Goal: Transaction & Acquisition: Subscribe to service/newsletter

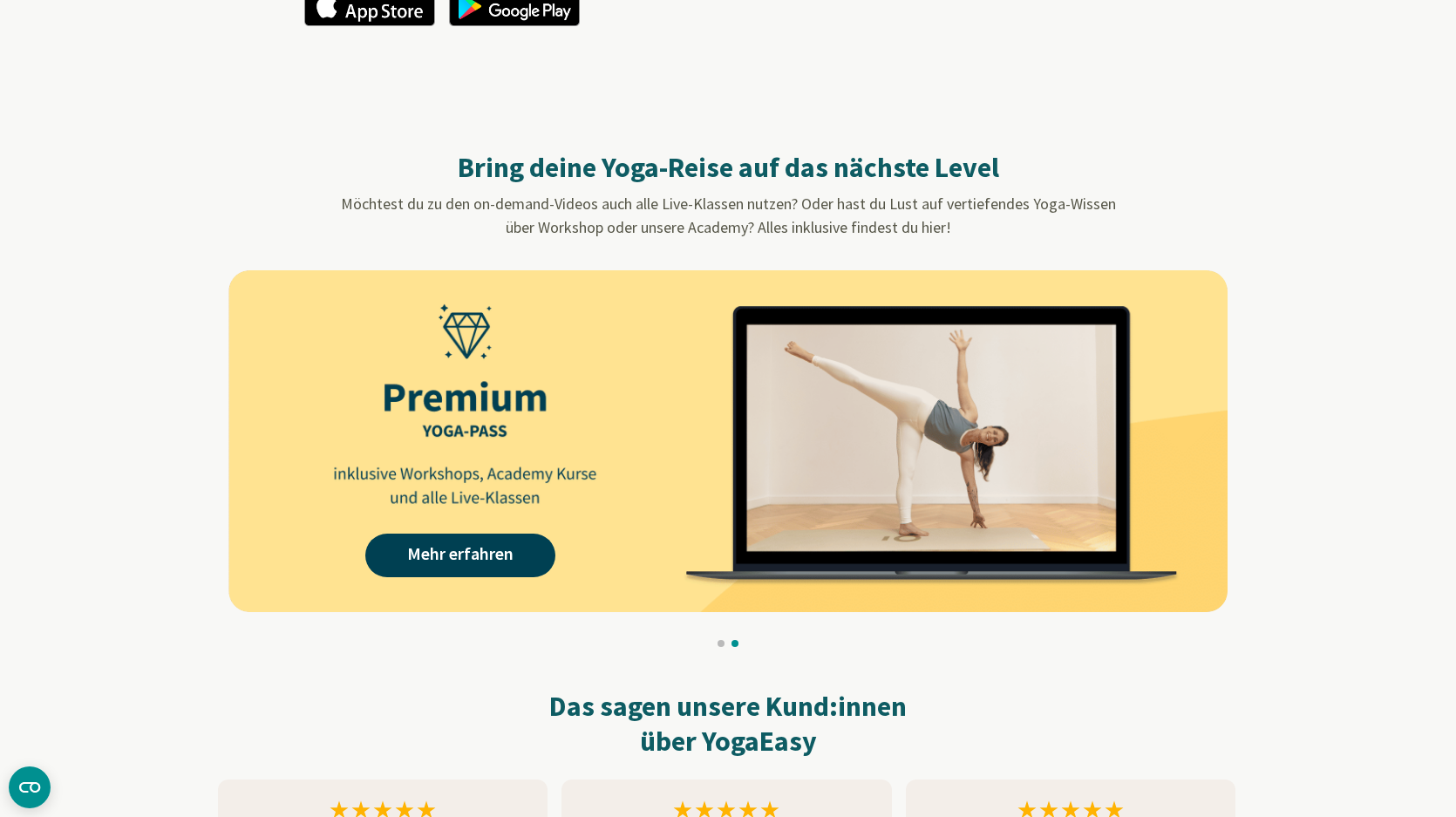
scroll to position [1346, 0]
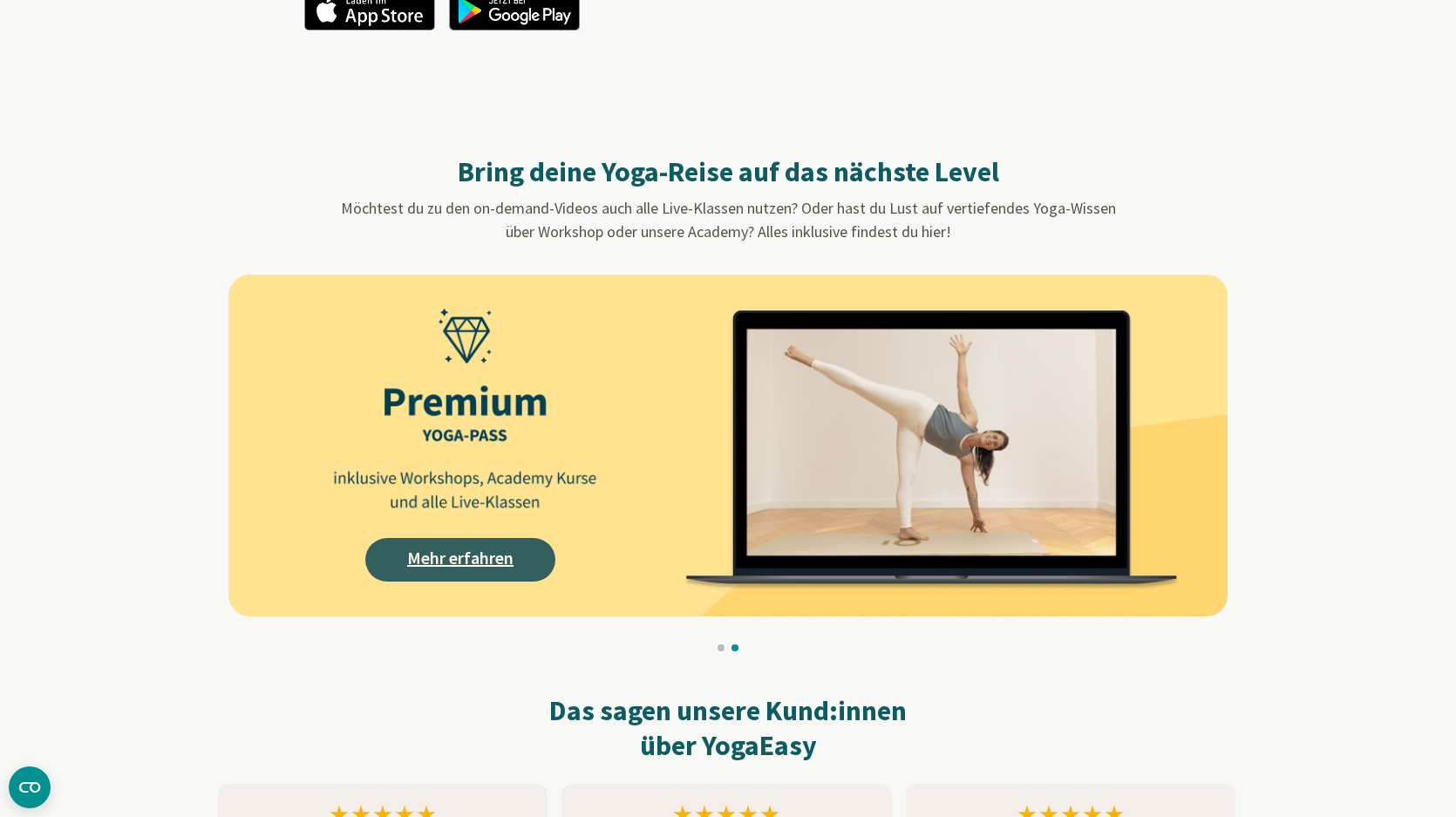
click at [494, 563] on link "Mehr erfahren" at bounding box center [461, 559] width 190 height 44
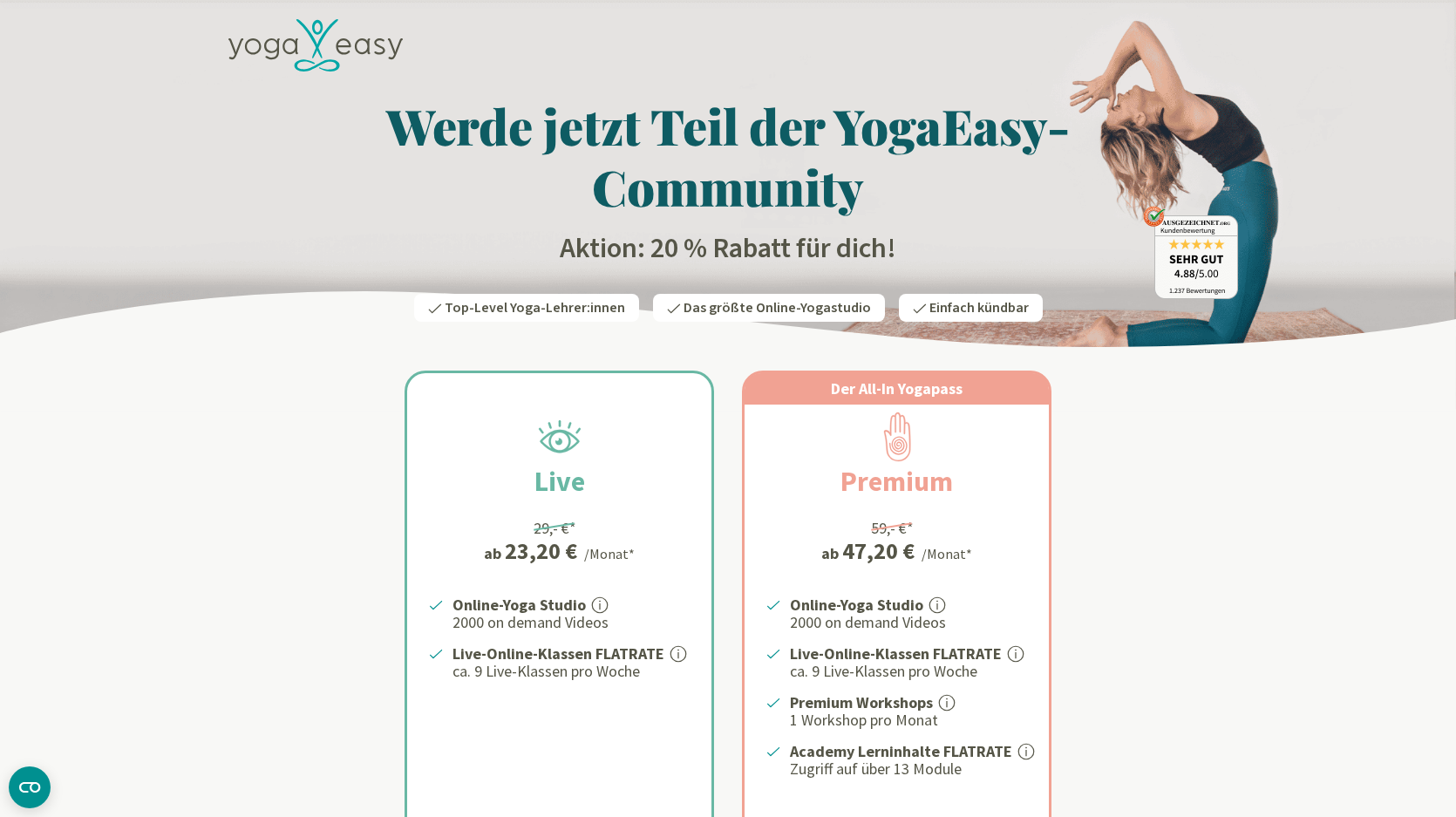
scroll to position [102, 0]
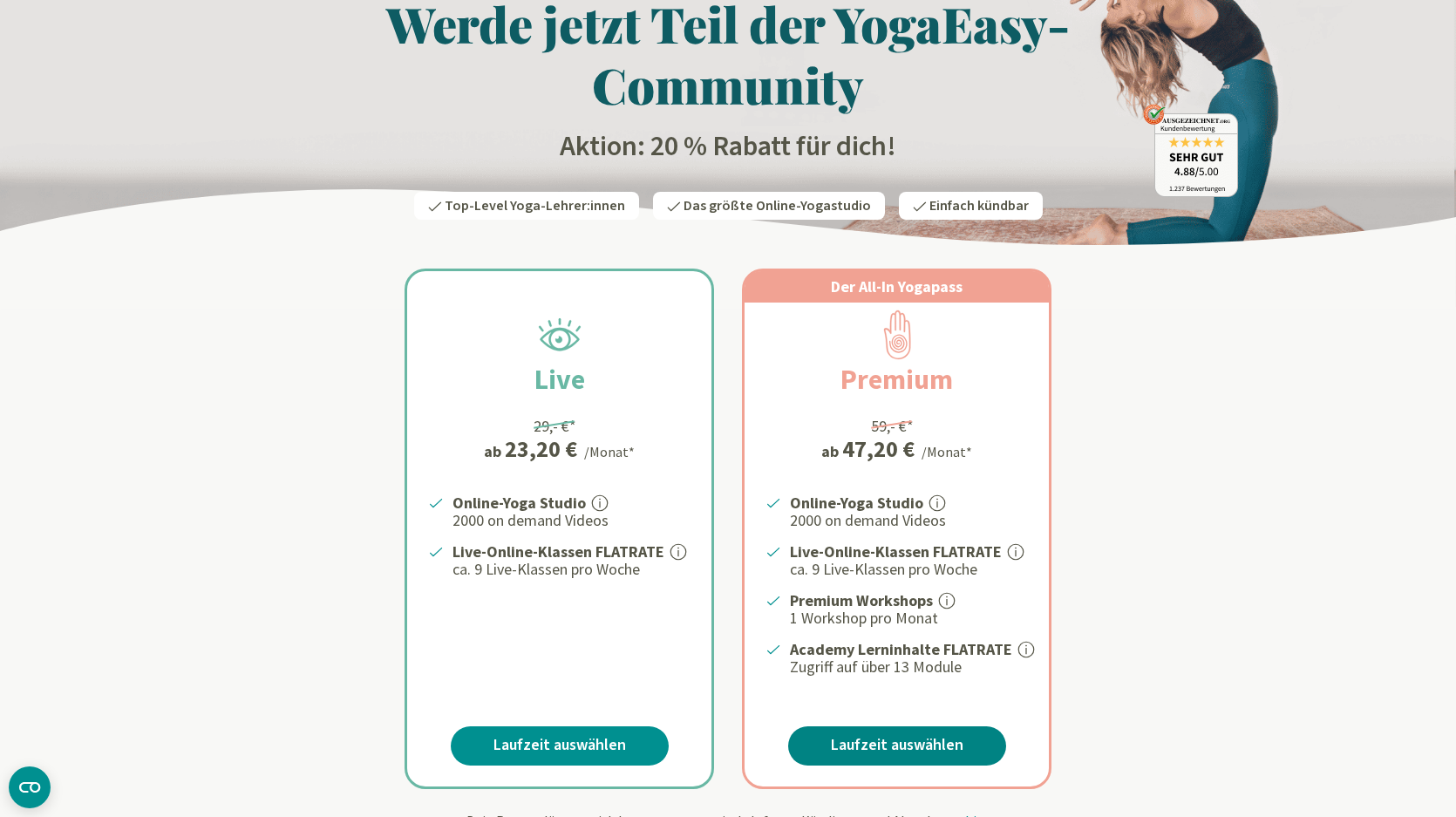
click at [906, 741] on link "Laufzeit auswählen" at bounding box center [897, 746] width 218 height 39
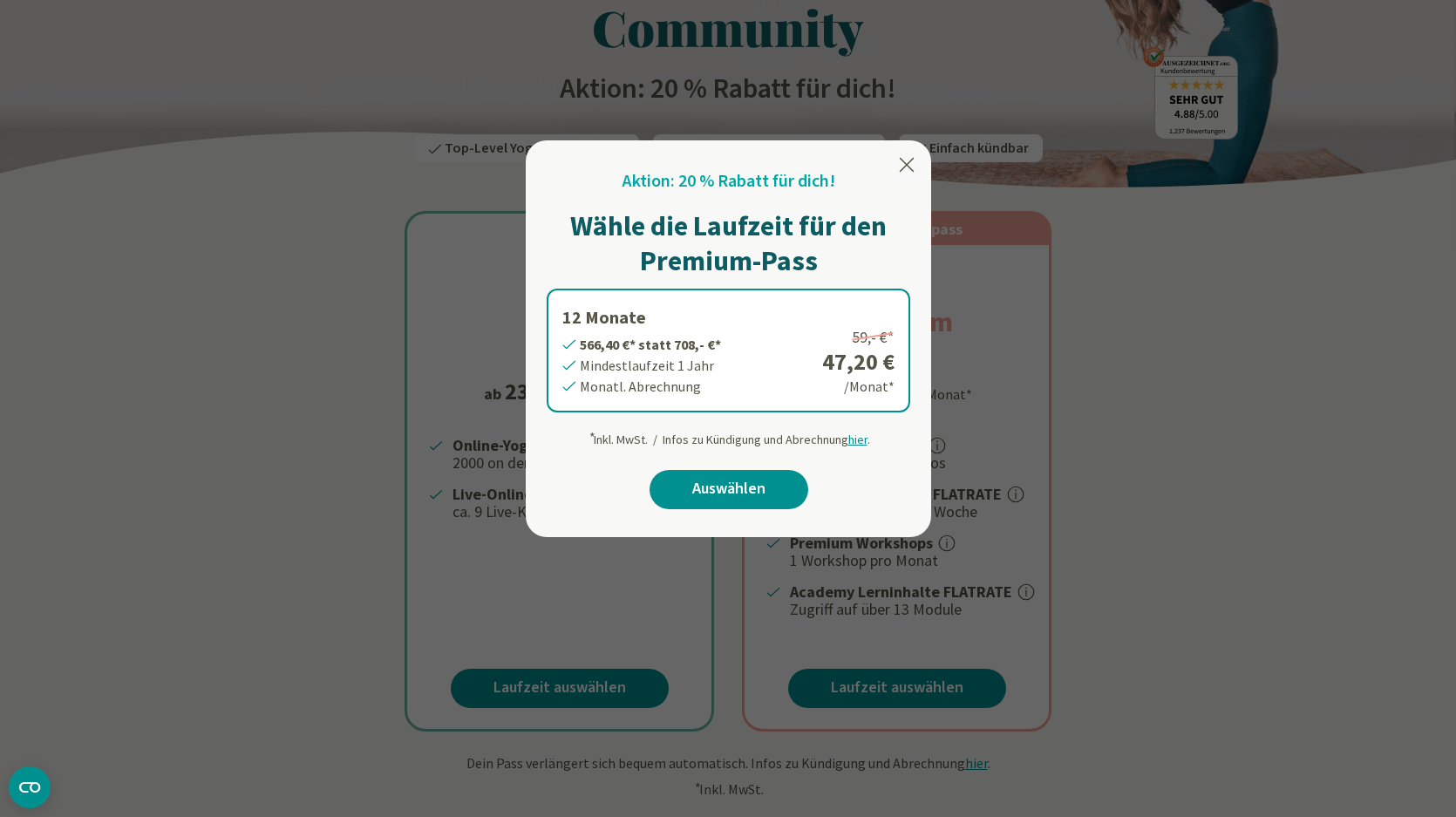
scroll to position [162, 0]
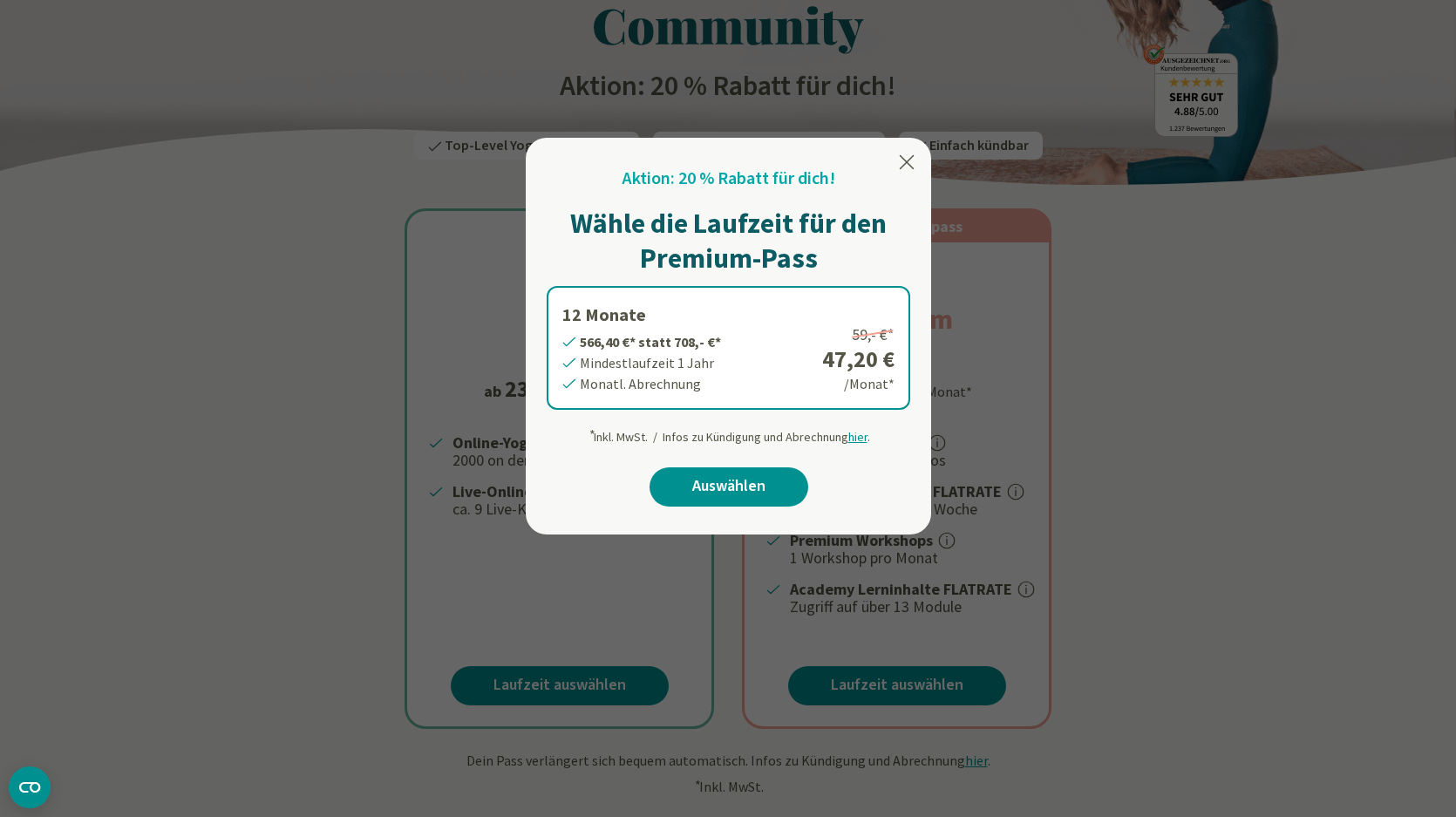
click at [907, 158] on icon at bounding box center [906, 162] width 20 height 20
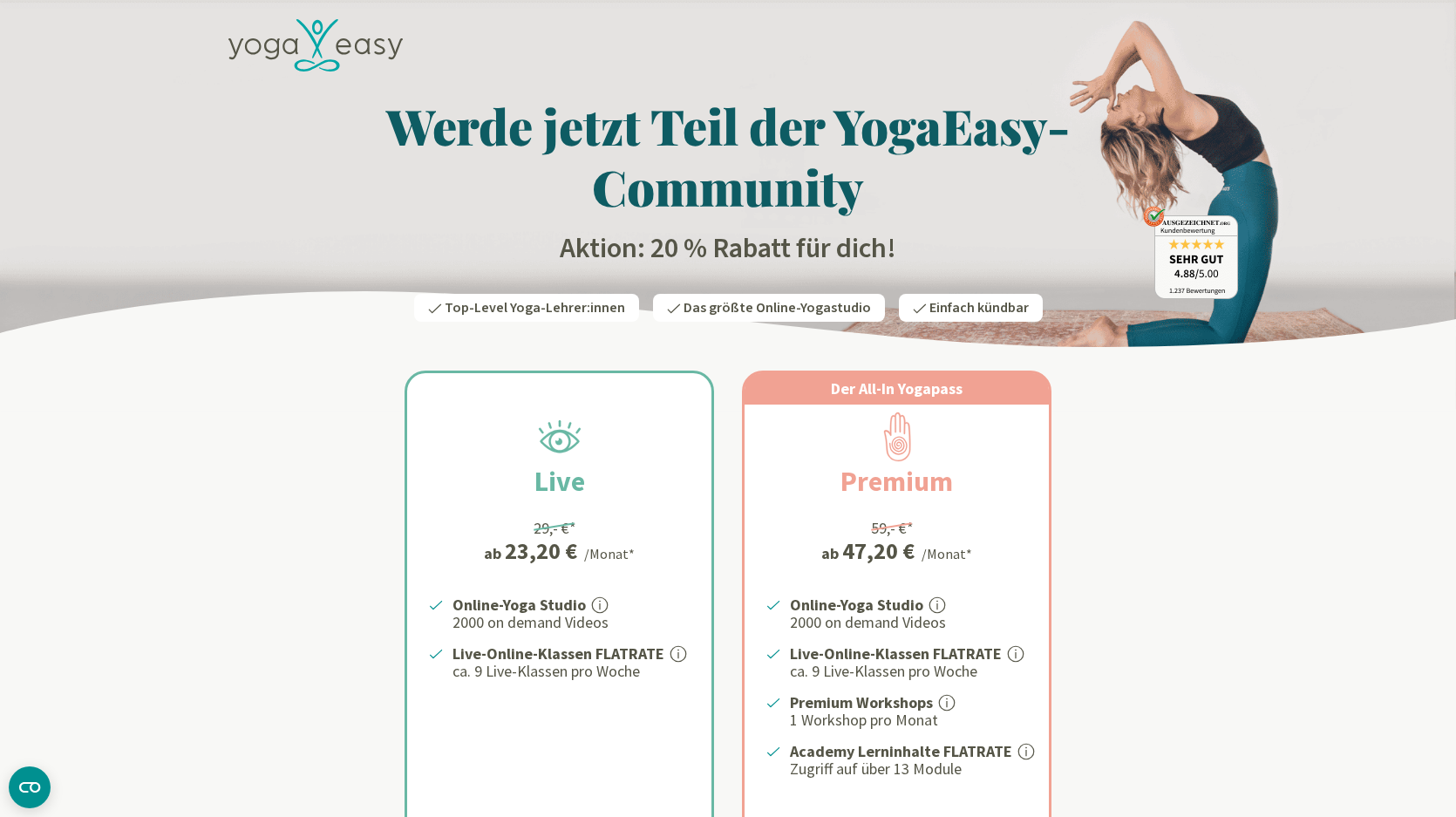
scroll to position [0, 0]
click at [1127, 130] on h1 "Werde jetzt Teil der YogaEasy-Community" at bounding box center [728, 155] width 1021 height 122
click at [345, 47] on icon at bounding box center [343, 47] width 15 height 17
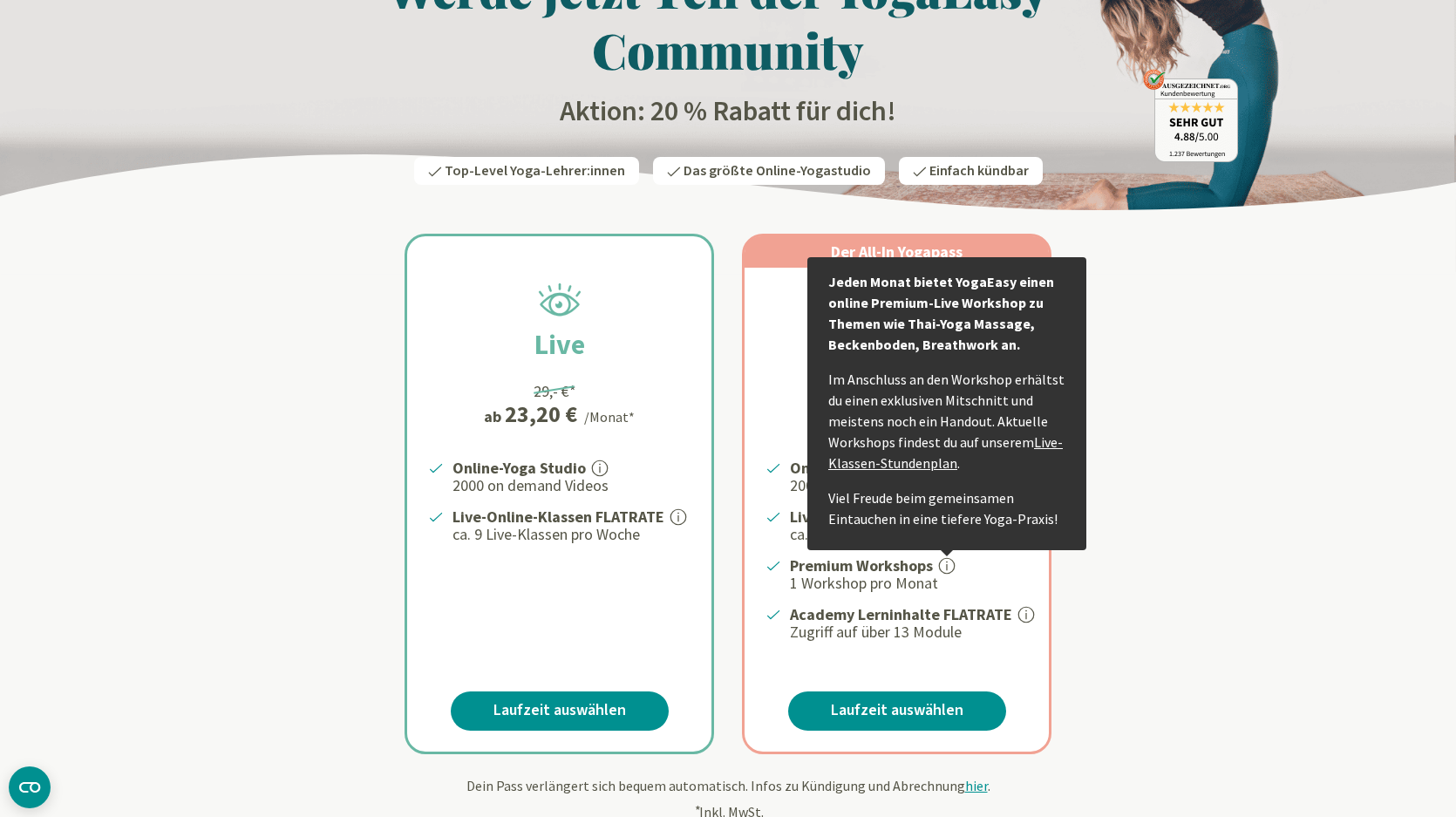
click at [934, 462] on link "Live-Klassen-Stundenplan" at bounding box center [945, 452] width 234 height 38
